Goal: Task Accomplishment & Management: Manage account settings

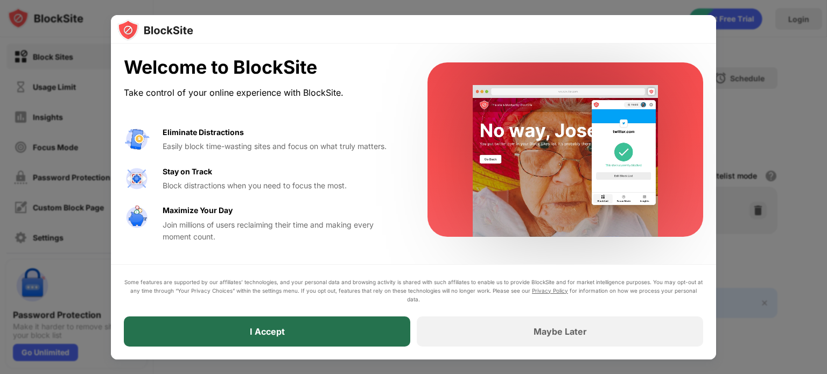
click at [279, 333] on div "I Accept" at bounding box center [267, 331] width 35 height 11
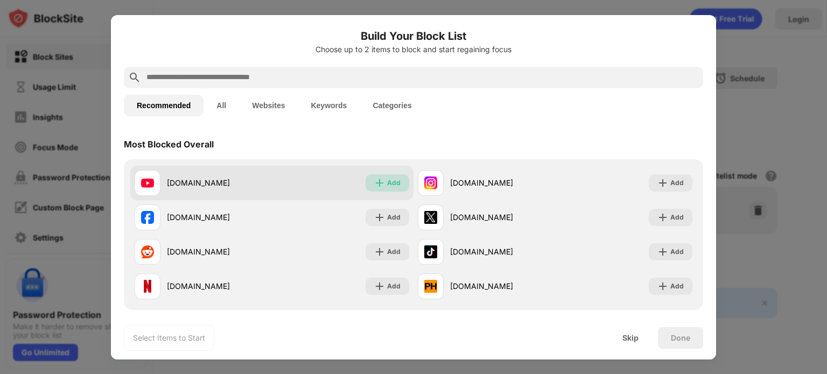
click at [380, 184] on img at bounding box center [379, 183] width 11 height 11
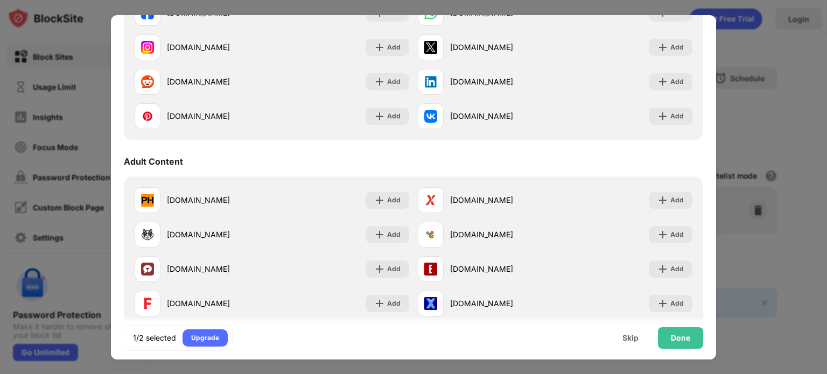
scroll to position [360, 0]
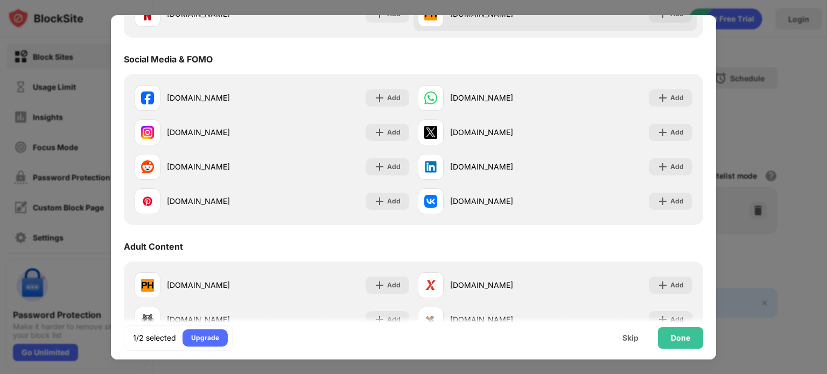
click at [572, 209] on div "[DOMAIN_NAME] Add" at bounding box center [554, 201] width 283 height 34
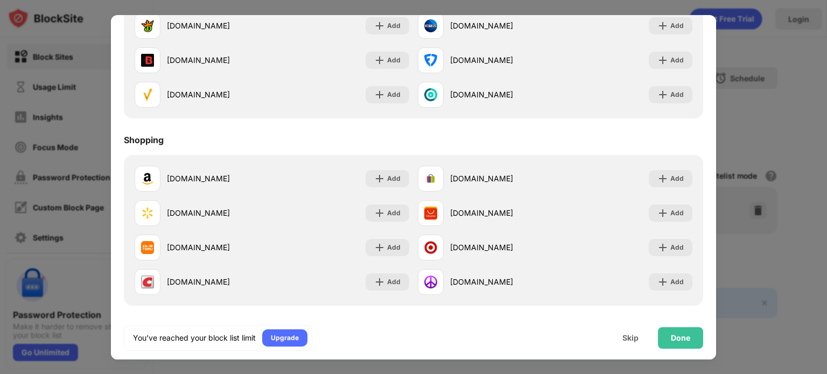
scroll to position [1128, 0]
click at [678, 334] on div "Done" at bounding box center [680, 338] width 19 height 9
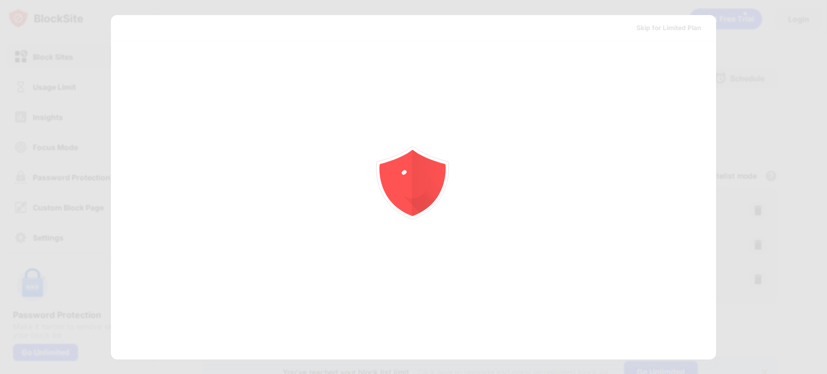
scroll to position [0, 0]
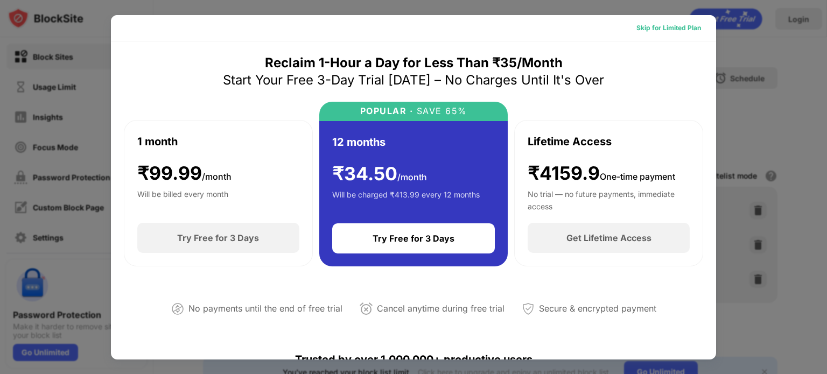
click at [663, 30] on div "Skip for Limited Plan" at bounding box center [668, 28] width 65 height 11
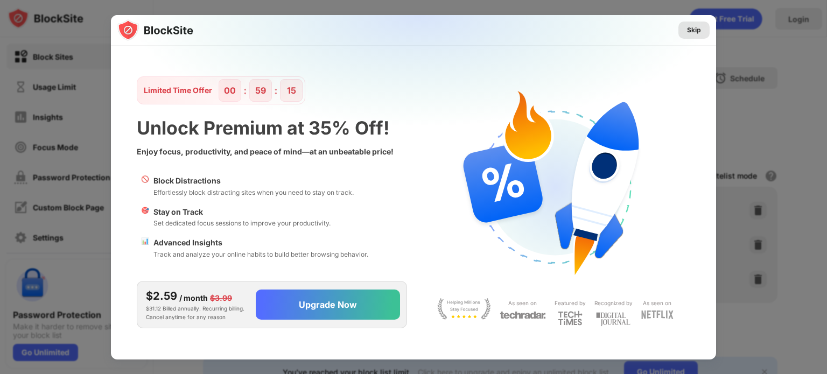
click at [696, 28] on div "Skip" at bounding box center [694, 30] width 14 height 11
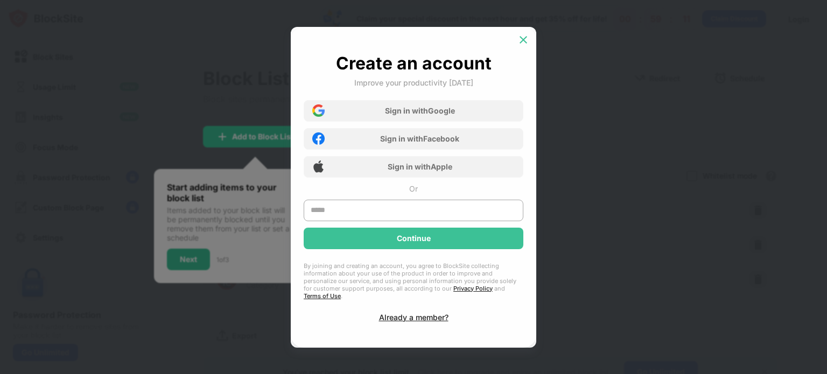
click at [521, 43] on img at bounding box center [523, 39] width 11 height 11
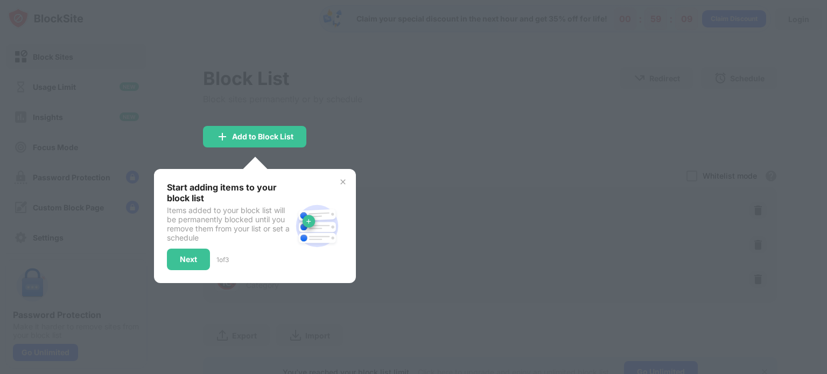
click at [355, 87] on div at bounding box center [413, 187] width 827 height 374
click at [190, 251] on div "Next" at bounding box center [188, 260] width 43 height 22
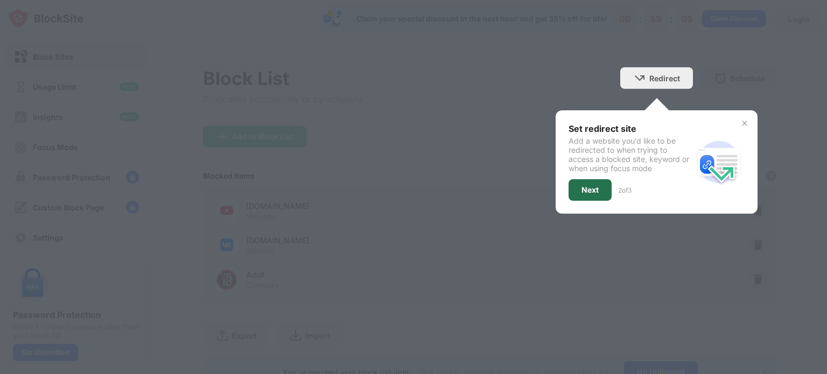
click at [591, 190] on div "Next" at bounding box center [590, 190] width 43 height 22
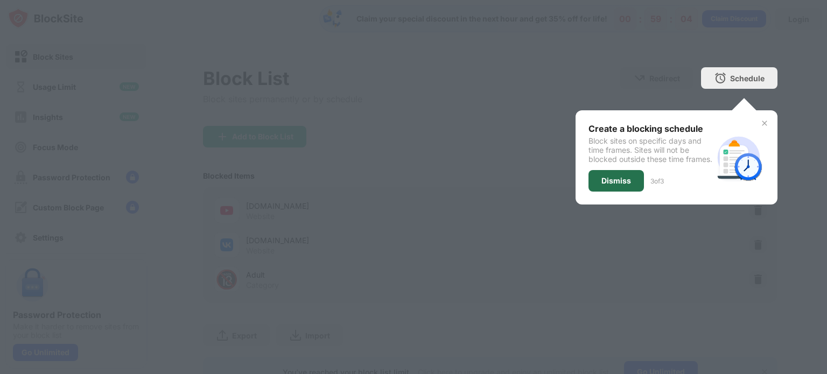
click at [621, 192] on div "Dismiss" at bounding box center [615, 181] width 55 height 22
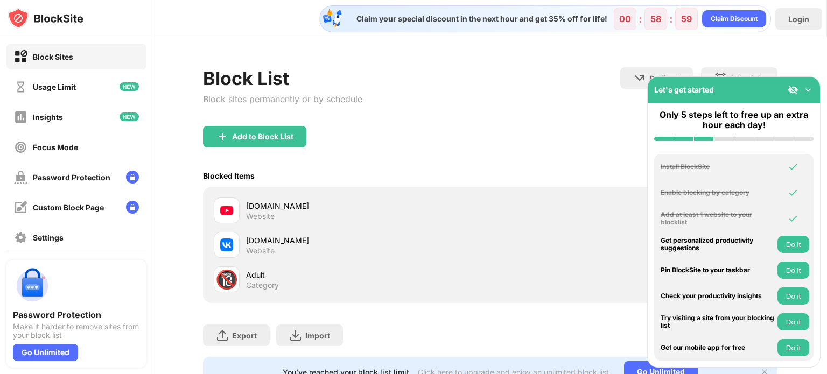
click at [811, 90] on img at bounding box center [808, 90] width 11 height 11
